Goal: Task Accomplishment & Management: Manage account settings

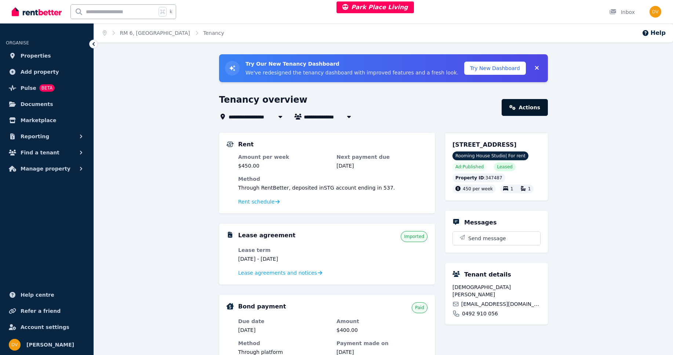
click at [524, 108] on link "Actions" at bounding box center [524, 107] width 46 height 17
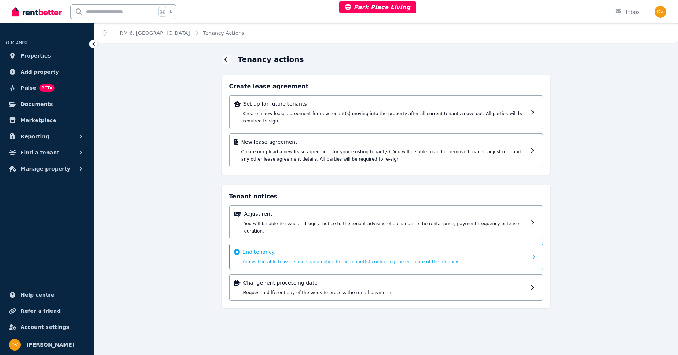
click at [260, 250] on div "End tenancy You will be able to issue and sign a notice to the tenant(s) confir…" at bounding box center [385, 256] width 285 height 17
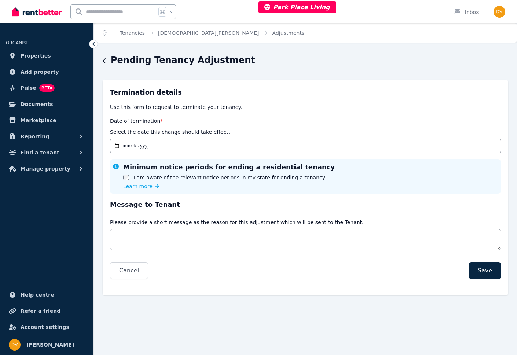
click at [105, 62] on icon "button" at bounding box center [105, 61] width 4 height 6
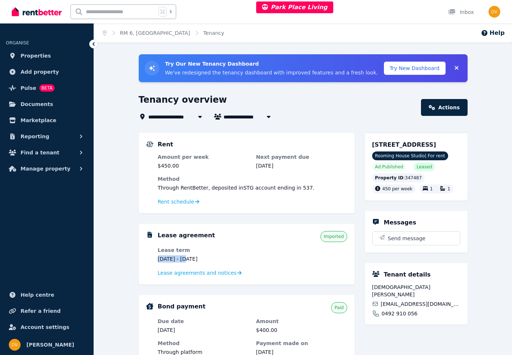
drag, startPoint x: 158, startPoint y: 259, endPoint x: 188, endPoint y: 258, distance: 30.5
click at [188, 258] on dd "25 May 2025 - 1 Sept 2025" at bounding box center [203, 258] width 91 height 7
copy dd "25 May 2025"
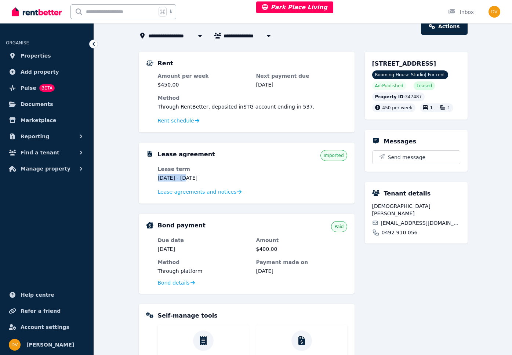
scroll to position [80, 0]
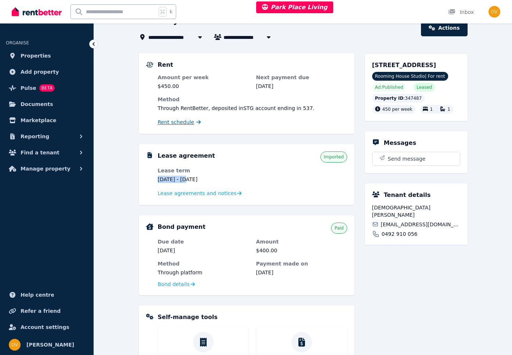
click at [180, 124] on span "Rent schedule" at bounding box center [176, 121] width 36 height 7
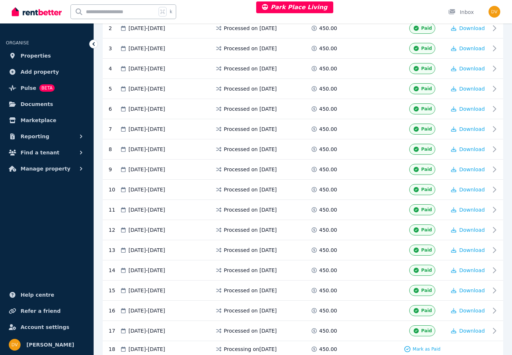
scroll to position [238, 0]
